Goal: Obtain resource: Obtain resource

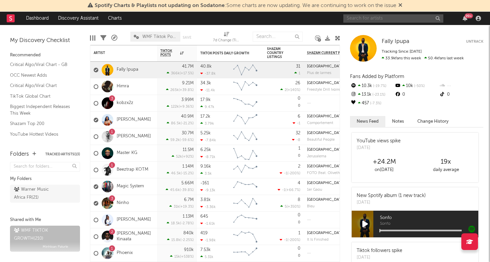
click at [412, 18] on input "text" at bounding box center [394, 18] width 100 height 8
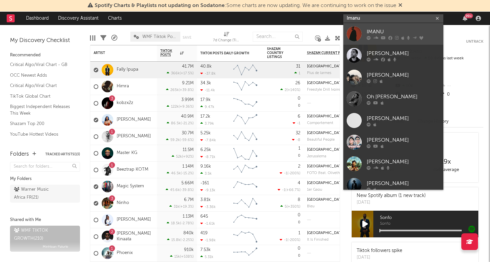
type input "Imanu"
click at [406, 28] on div "IMANU" at bounding box center [403, 32] width 73 height 8
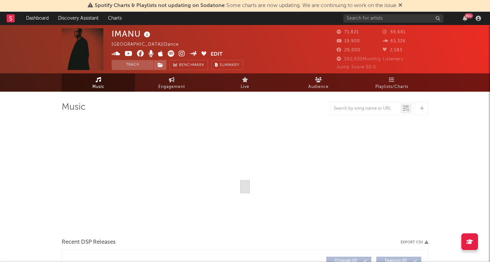
select select "6m"
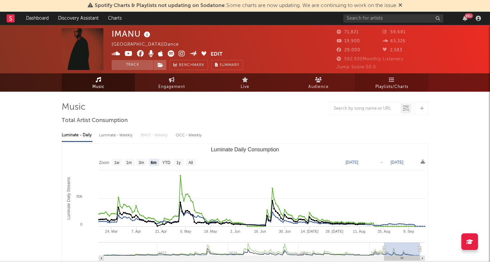
click at [389, 87] on span "Playlists/Charts" at bounding box center [392, 87] width 33 height 8
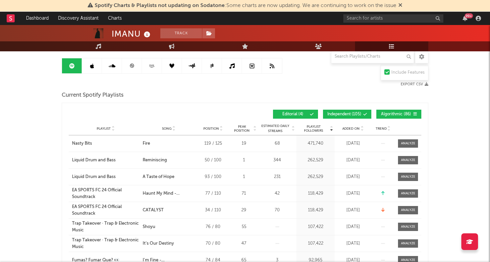
scroll to position [63, 0]
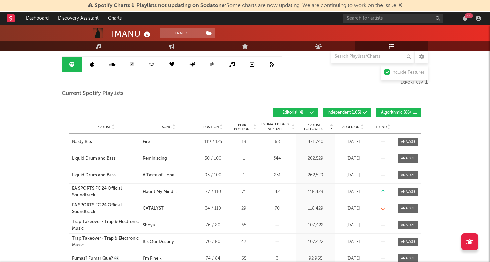
click at [350, 127] on span "Added On" at bounding box center [351, 127] width 17 height 4
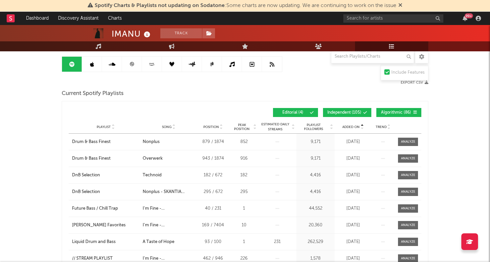
click at [350, 127] on span "Added On" at bounding box center [351, 127] width 17 height 4
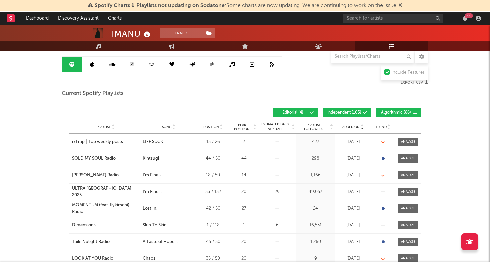
click at [350, 112] on span "Independent ( 105 )" at bounding box center [345, 113] width 34 height 4
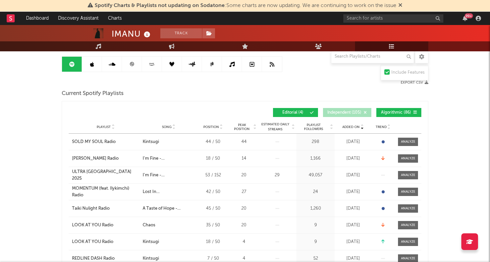
click at [397, 112] on span "Algorithmic ( 86 )" at bounding box center [396, 113] width 31 height 4
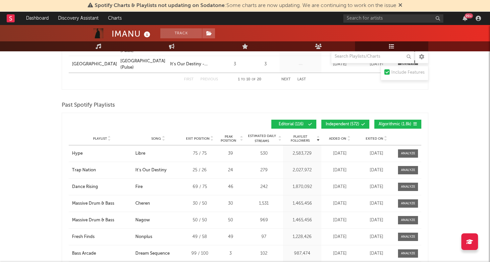
scroll to position [432, 0]
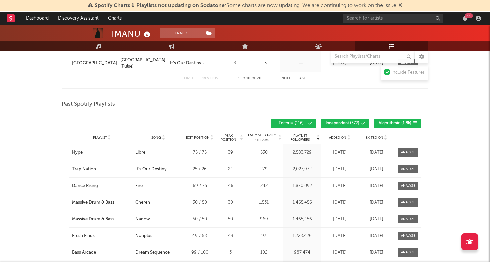
click at [357, 126] on button "Independent ( 572 )" at bounding box center [346, 123] width 48 height 9
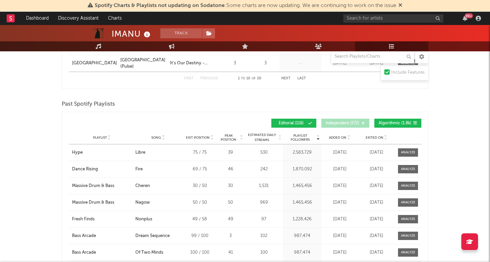
click at [394, 126] on button "Algorithmic ( 1.8k )" at bounding box center [398, 123] width 47 height 9
click at [344, 139] on span "Added On" at bounding box center [337, 138] width 17 height 4
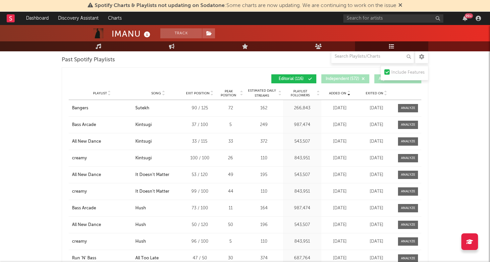
scroll to position [477, 0]
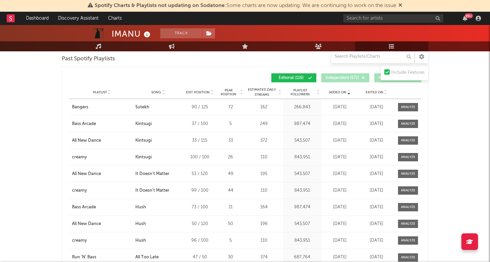
click at [297, 93] on span "Playlist Followers" at bounding box center [300, 92] width 31 height 8
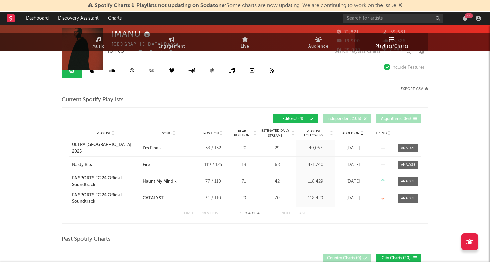
scroll to position [0, 0]
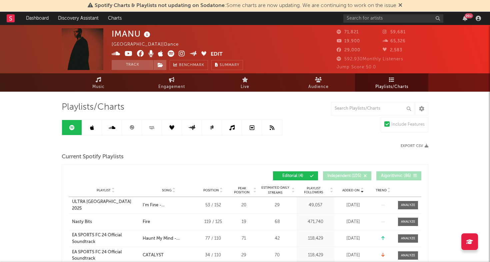
click at [412, 144] on button "Export CSV" at bounding box center [415, 146] width 28 height 4
click at [395, 17] on input "text" at bounding box center [394, 18] width 100 height 8
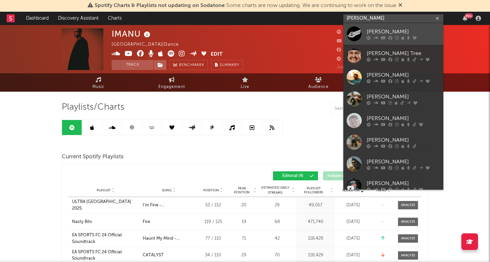
type input "[PERSON_NAME]"
click at [380, 29] on div "[PERSON_NAME]" at bounding box center [403, 32] width 73 height 8
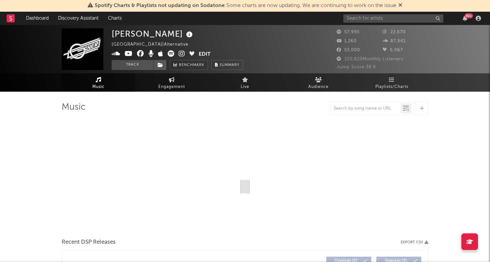
select select "6m"
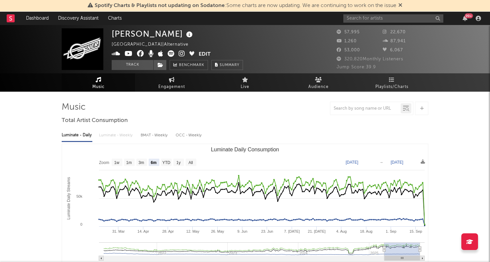
select select "6m"
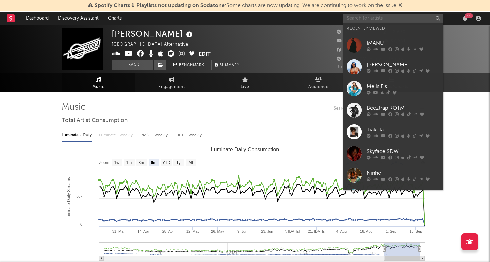
click at [377, 20] on input "text" at bounding box center [394, 18] width 100 height 8
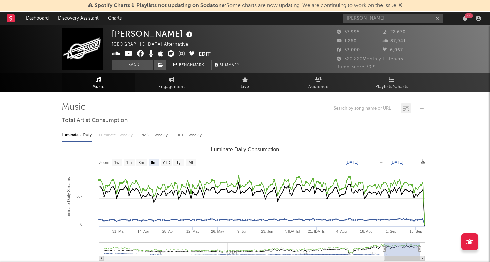
click at [360, 12] on div "[PERSON_NAME] 99 +" at bounding box center [414, 18] width 140 height 13
click at [351, 19] on input "[PERSON_NAME]" at bounding box center [394, 18] width 100 height 8
click at [362, 18] on input "MPH" at bounding box center [394, 18] width 100 height 8
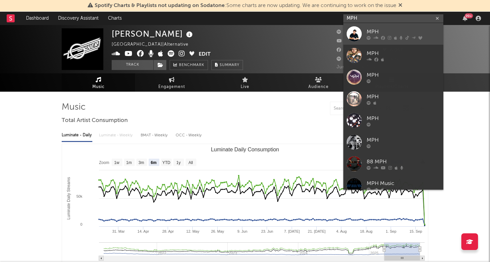
type input "MPH"
click at [352, 34] on div at bounding box center [354, 33] width 15 height 15
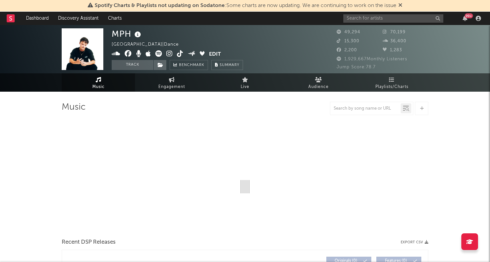
select select "6m"
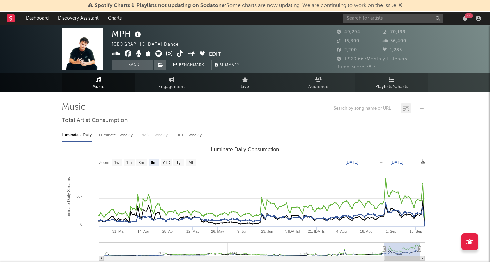
click at [386, 81] on link "Playlists/Charts" at bounding box center [391, 82] width 73 height 18
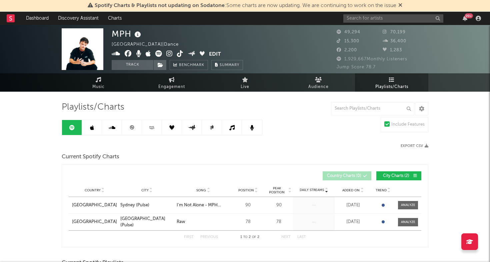
click at [415, 146] on button "Export CSV" at bounding box center [415, 146] width 28 height 4
click at [372, 18] on input "text" at bounding box center [394, 18] width 100 height 8
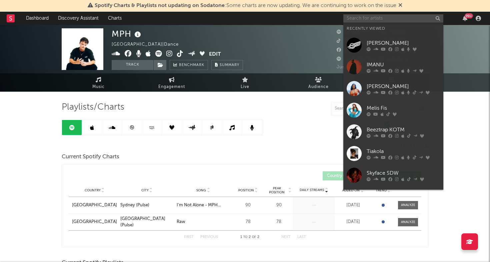
paste input "The Caracal Project"
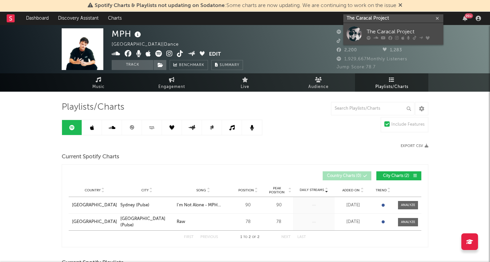
type input "The Caracal Project"
click at [359, 29] on div at bounding box center [354, 33] width 15 height 15
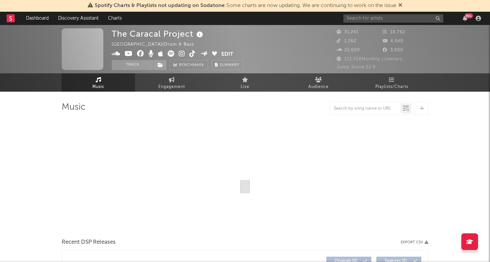
select select "6m"
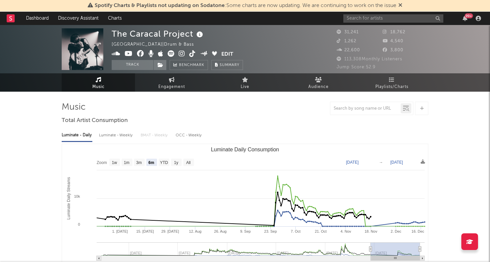
select select "6m"
click at [407, 82] on link "Playlists/Charts" at bounding box center [391, 82] width 73 height 18
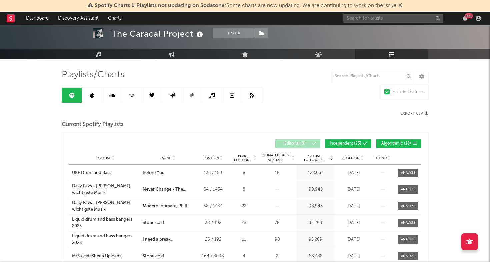
scroll to position [33, 0]
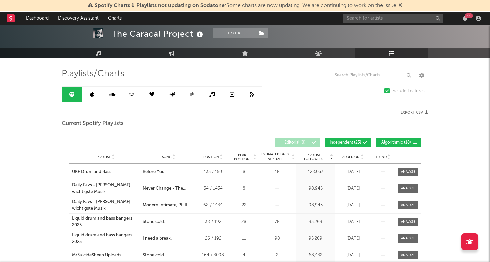
click at [404, 114] on button "Export CSV" at bounding box center [415, 113] width 28 height 4
click at [376, 16] on input "text" at bounding box center [394, 18] width 100 height 8
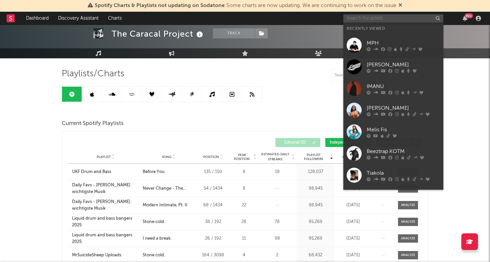
paste input "USED"
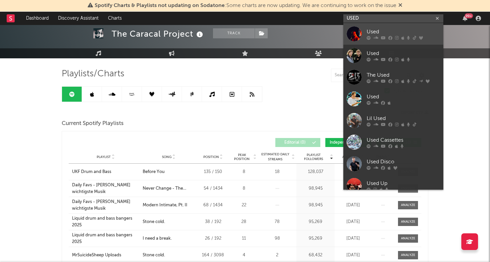
type input "USED"
click at [354, 37] on div at bounding box center [354, 33] width 15 height 15
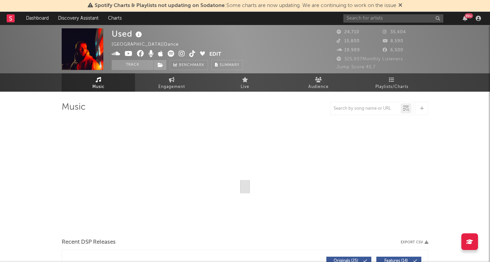
select select "6m"
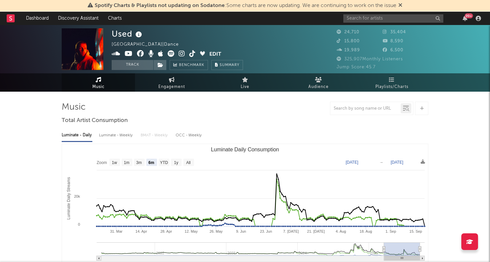
select select "6m"
click at [405, 83] on span "Playlists/Charts" at bounding box center [392, 87] width 33 height 8
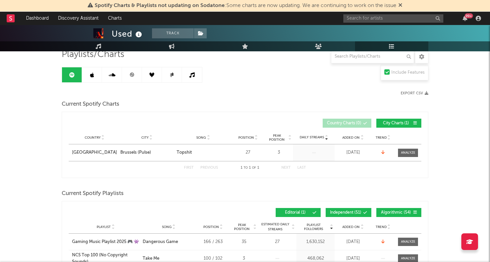
scroll to position [16, 0]
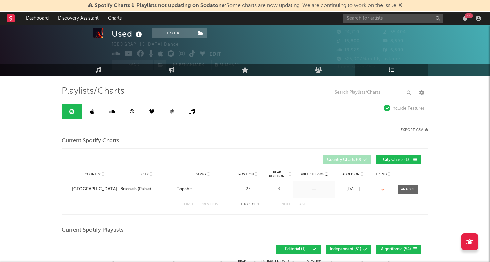
click at [405, 129] on button "Export CSV" at bounding box center [415, 130] width 28 height 4
click at [394, 20] on input "text" at bounding box center [394, 18] width 100 height 8
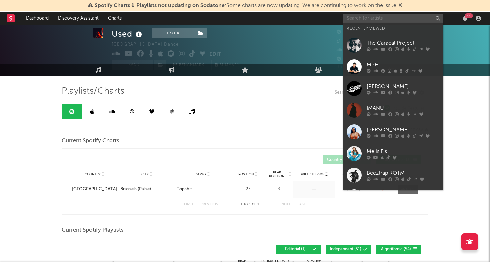
paste input "Pegassi"
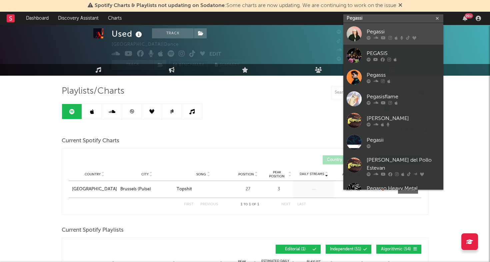
type input "Pegassi"
click at [356, 30] on div at bounding box center [354, 33] width 15 height 15
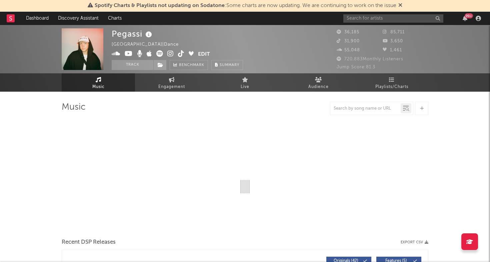
select select "6m"
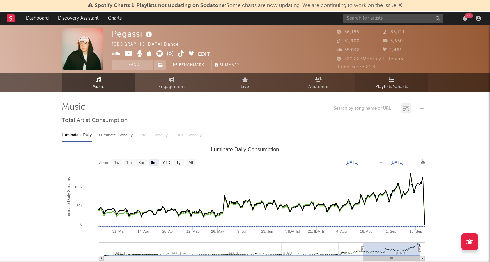
click at [409, 77] on link "Playlists/Charts" at bounding box center [391, 82] width 73 height 18
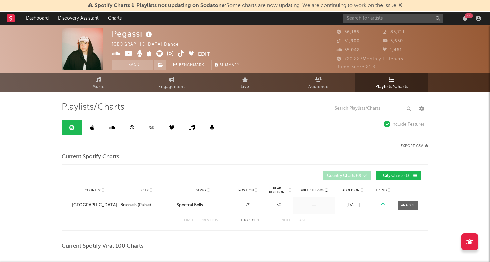
click at [416, 147] on button "Export CSV" at bounding box center [415, 146] width 28 height 4
click at [376, 16] on input "text" at bounding box center [394, 18] width 100 height 8
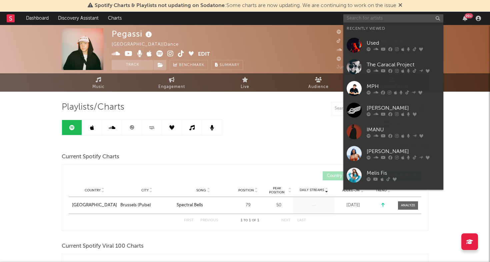
paste input "[PERSON_NAME], [GEOGRAPHIC_DATA]/[GEOGRAPHIC_DATA]"
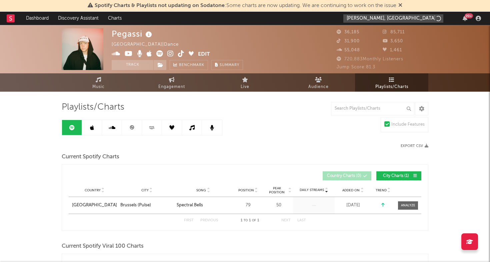
click at [362, 19] on input "[PERSON_NAME], [GEOGRAPHIC_DATA]/[GEOGRAPHIC_DATA]" at bounding box center [394, 18] width 100 height 8
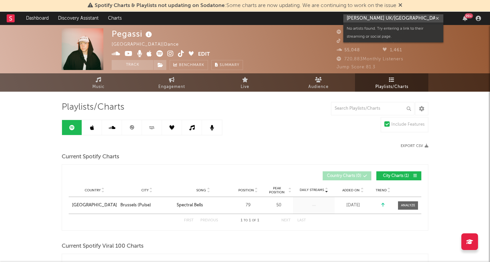
click at [382, 19] on input "[PERSON_NAME] UK/[GEOGRAPHIC_DATA]" at bounding box center [394, 18] width 100 height 8
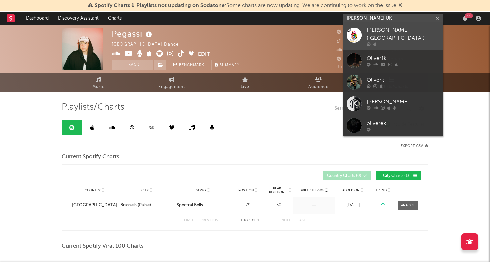
type input "[PERSON_NAME] UK"
click at [352, 32] on div at bounding box center [354, 34] width 15 height 15
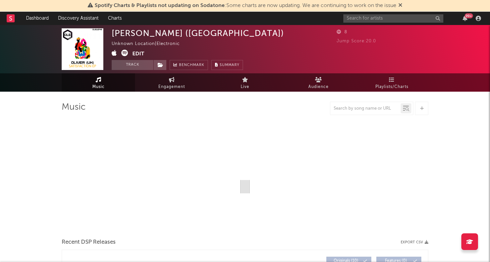
select select "1w"
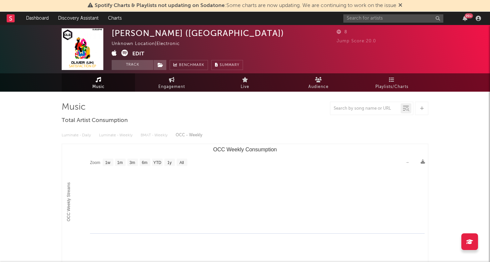
select select "1w"
click at [387, 85] on span "Playlists/Charts" at bounding box center [392, 87] width 33 height 8
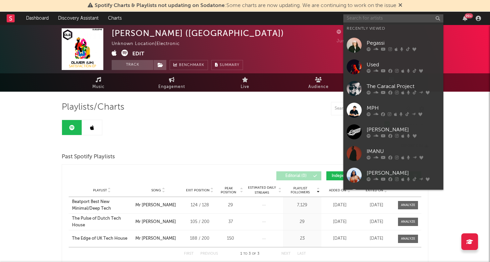
click at [358, 17] on input "text" at bounding box center [394, 18] width 100 height 8
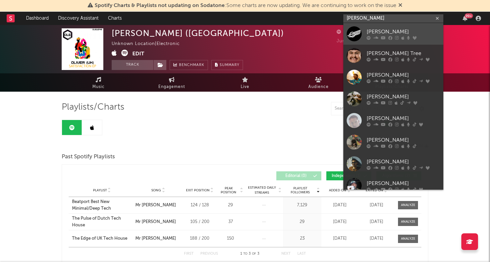
type input "[PERSON_NAME]"
click at [353, 29] on div at bounding box center [354, 33] width 15 height 15
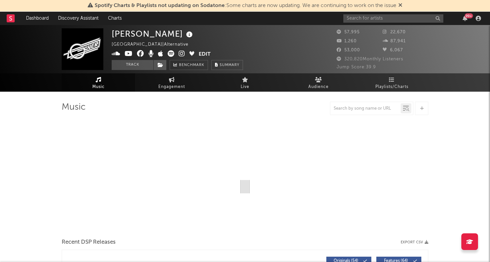
select select "6m"
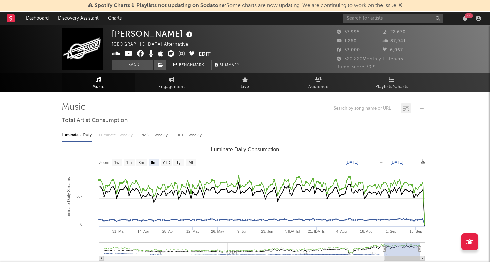
select select "6m"
click at [388, 80] on link "Playlists/Charts" at bounding box center [391, 82] width 73 height 18
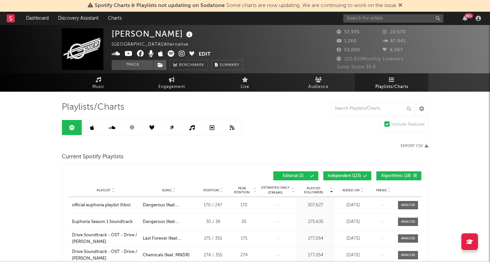
click at [415, 144] on button "Export CSV" at bounding box center [415, 146] width 28 height 4
